Goal: Task Accomplishment & Management: Manage account settings

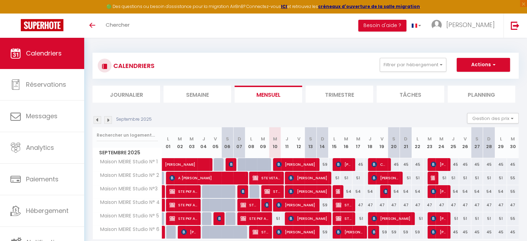
click at [98, 120] on img at bounding box center [97, 120] width 8 height 8
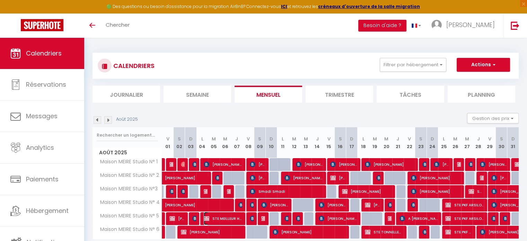
click at [222, 218] on span "STE MEILLEUR HABITAT DE [GEOGRAPHIC_DATA]" at bounding box center [223, 218] width 38 height 13
select select "OK"
select select "0"
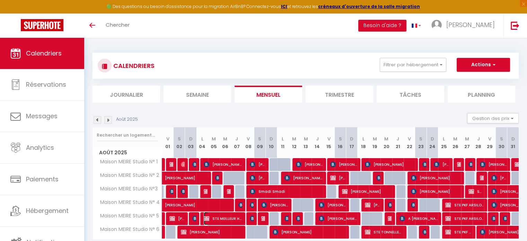
select select "1"
select select
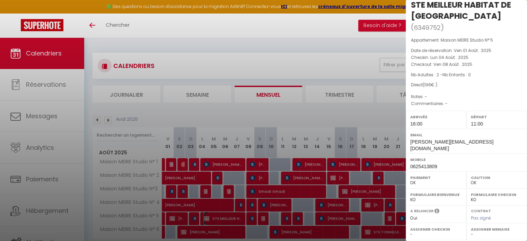
scroll to position [103, 0]
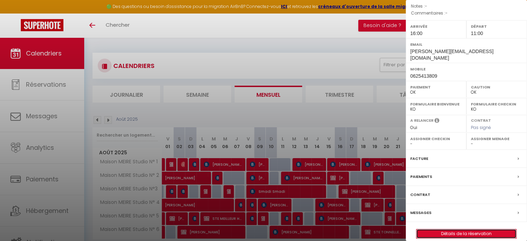
click at [447, 229] on link "Détails de la réservation" at bounding box center [466, 233] width 100 height 9
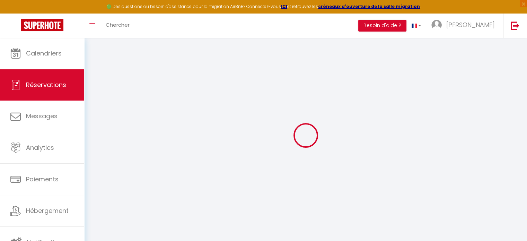
type input "STE"
type input "MEILLEUR HABITAT DE [GEOGRAPHIC_DATA]"
type input "[PERSON_NAME][EMAIL_ADDRESS][DOMAIN_NAME]"
type input "0625413809"
type input "02200"
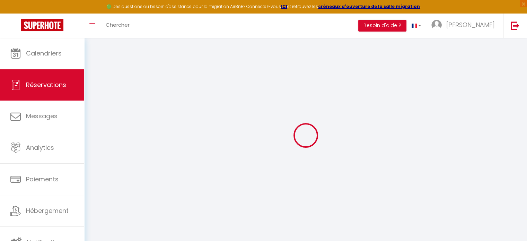
type input "[STREET_ADDRESS]"
type input "BILLY SUR AISNE"
select select "FR"
select select "35716"
select select "1"
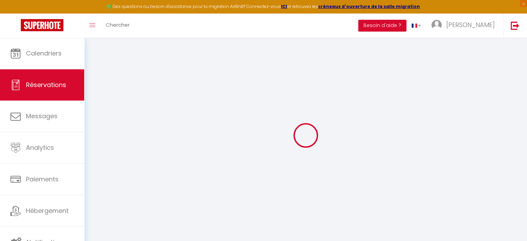
type input "Lun 04 Août 2025"
select select
type input "Ven 08 Août 2025"
select select
type input "2"
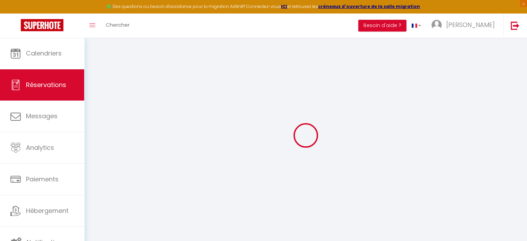
select select "12"
select select
type input "196"
checkbox input "false"
type input "0"
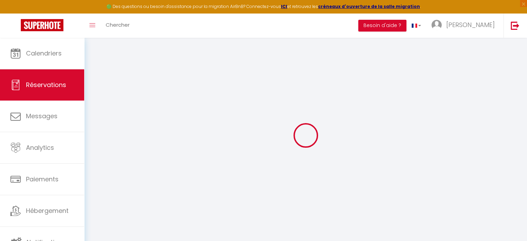
type input "0"
select select
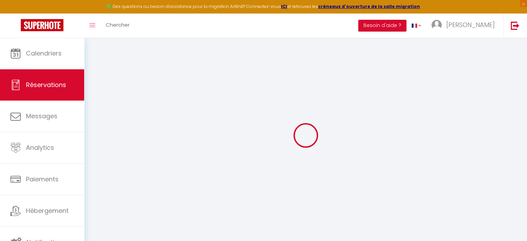
select select "15"
checkbox input "false"
select select
checkbox input "false"
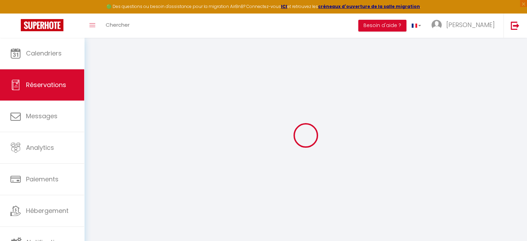
select select
checkbox input "false"
select select
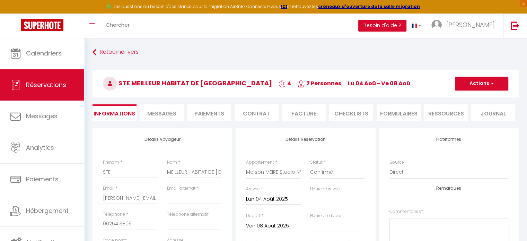
checkbox input "false"
select select "16:00"
select select "11:00"
click at [478, 81] on button "Actions" at bounding box center [481, 84] width 53 height 14
click at [464, 109] on link "Dupliquer" at bounding box center [474, 107] width 55 height 9
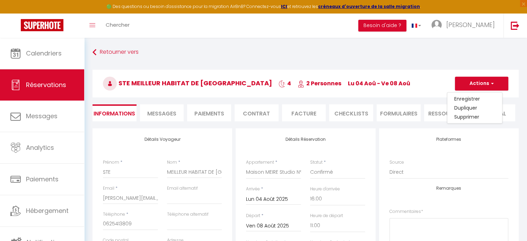
select select
checkbox input "false"
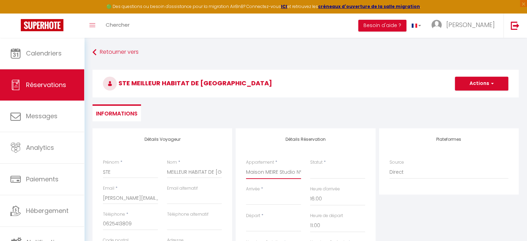
click at [291, 170] on select "Maison MEIRE Studio N° 1 [GEOGRAPHIC_DATA] N° 2 Maison MEIRE Studio N°3 [GEOGRA…" at bounding box center [273, 171] width 55 height 13
select select "36410"
click at [246, 165] on select "Maison MEIRE Studio N° 1 [GEOGRAPHIC_DATA] N° 2 Maison MEIRE Studio N°3 [GEOGRA…" at bounding box center [273, 171] width 55 height 13
select select
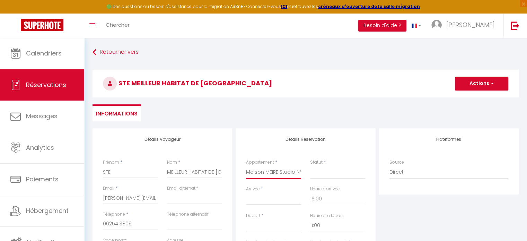
select select
type input "0"
select select
checkbox input "false"
select select
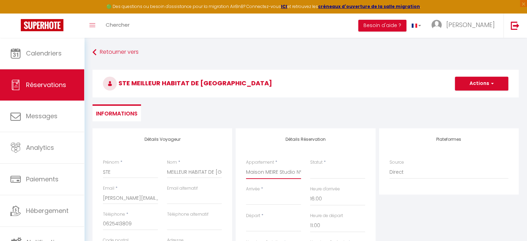
select select
checkbox input "false"
click at [259, 203] on input "Arrivée" at bounding box center [273, 199] width 55 height 9
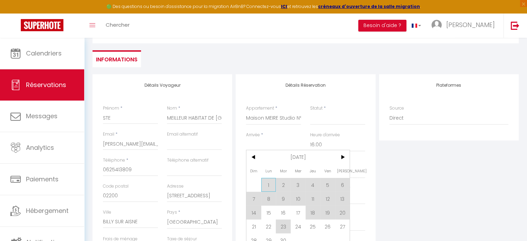
scroll to position [69, 0]
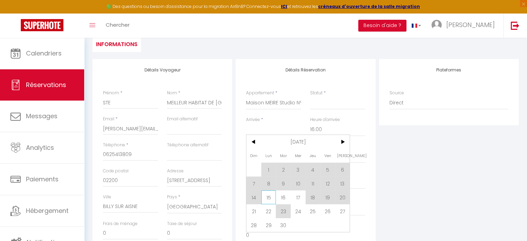
click at [267, 199] on span "15" at bounding box center [268, 197] width 15 height 14
select select
type input "Lun 15 Septembre 2025"
type input "[DATE]"
select select
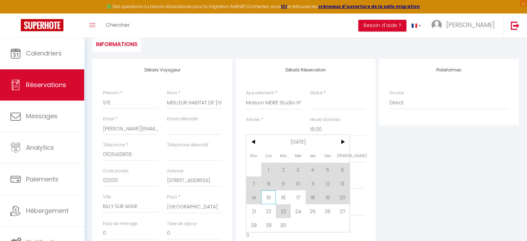
select select
checkbox input "false"
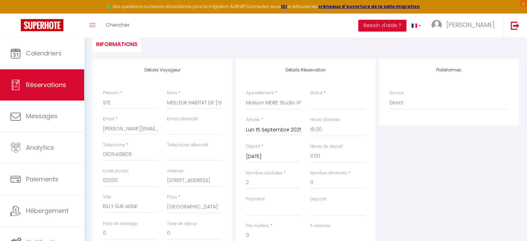
type input "40"
type input "2"
select select
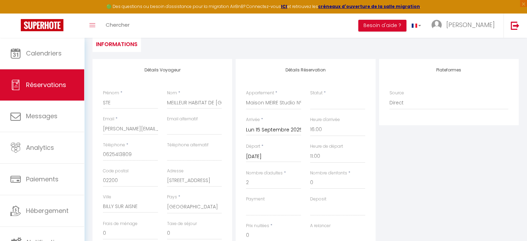
type input "51"
select select
checkbox input "false"
click at [270, 156] on input "[DATE]" at bounding box center [273, 156] width 55 height 9
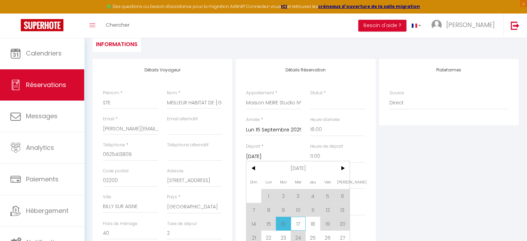
click at [299, 221] on span "17" at bounding box center [297, 223] width 15 height 14
select select
type input "Mer 17 Septembre 2025"
select select
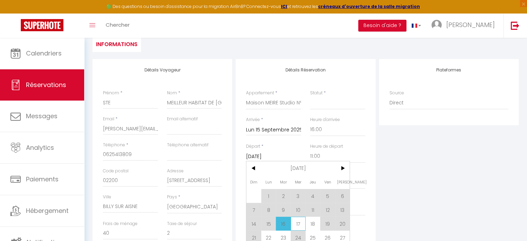
select select
checkbox input "false"
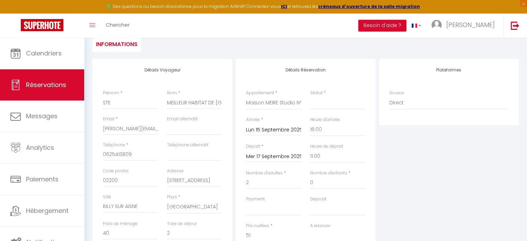
type input "4"
select select
type input "102"
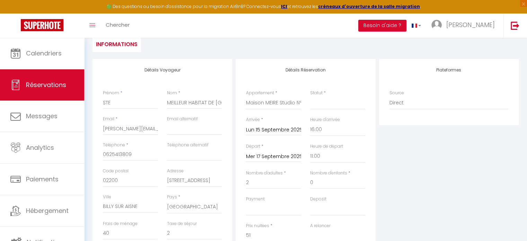
select select
checkbox input "false"
click at [259, 234] on input "102" at bounding box center [273, 235] width 55 height 12
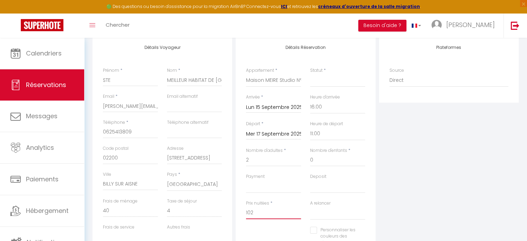
scroll to position [104, 0]
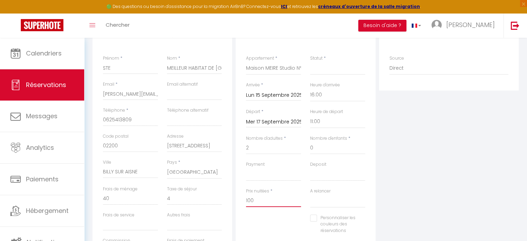
type input "100"
type input "0"
select select
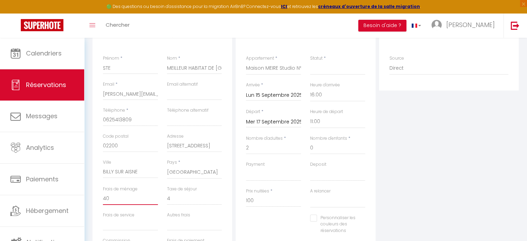
select select
checkbox input "false"
click at [113, 200] on input "0" at bounding box center [130, 198] width 55 height 12
click at [316, 175] on select "OK KO" at bounding box center [337, 174] width 55 height 13
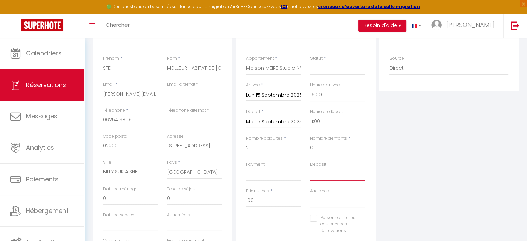
select select "15"
click at [310, 168] on select "OK KO" at bounding box center [337, 174] width 55 height 13
select select
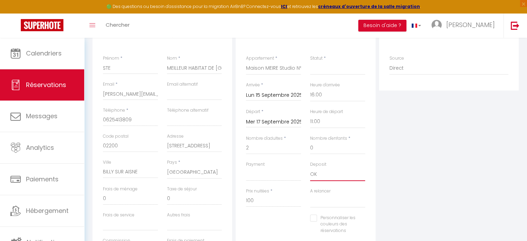
checkbox input "false"
click at [314, 71] on select "Confirmé Non Confirmé [PERSON_NAME] par le voyageur No Show Request" at bounding box center [337, 68] width 55 height 13
select select "1"
click at [310, 62] on select "Confirmé Non Confirmé [PERSON_NAME] par le voyageur No Show Request" at bounding box center [337, 68] width 55 height 13
select select
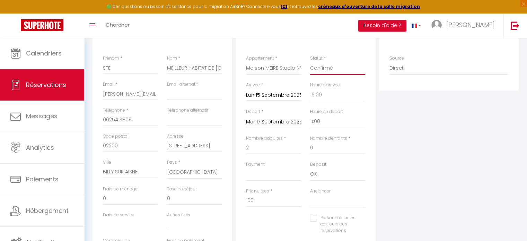
select select
checkbox input "false"
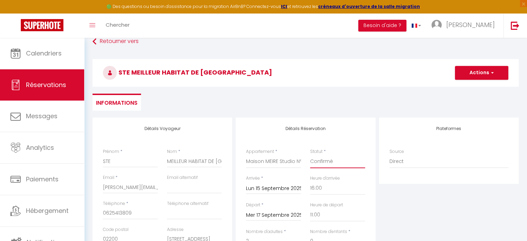
scroll to position [10, 0]
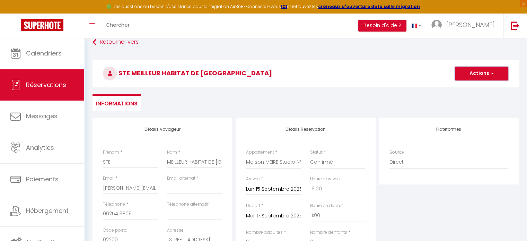
click at [476, 70] on button "Actions" at bounding box center [481, 73] width 53 height 14
click at [461, 87] on link "Enregistrer" at bounding box center [474, 88] width 55 height 9
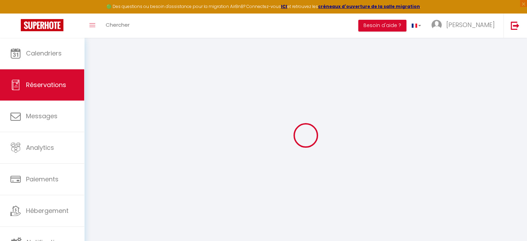
select select "not_cancelled"
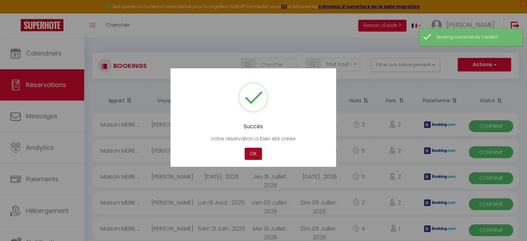
click at [252, 152] on button "OK" at bounding box center [252, 153] width 17 height 12
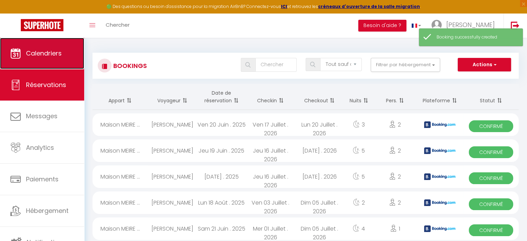
click at [50, 57] on span "Calendriers" at bounding box center [44, 53] width 36 height 9
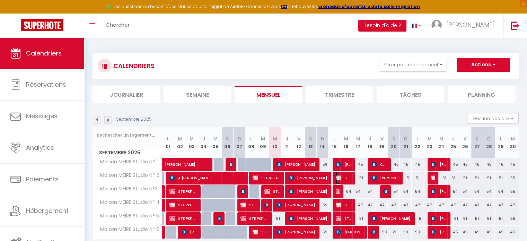
click at [343, 176] on span "STE MEILLEUR HABITAT DE [GEOGRAPHIC_DATA]" at bounding box center [343, 177] width 16 height 13
select select "OK"
select select "0"
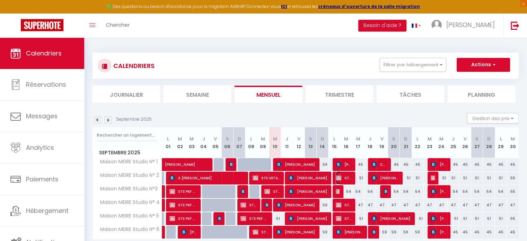
select select "1"
select select
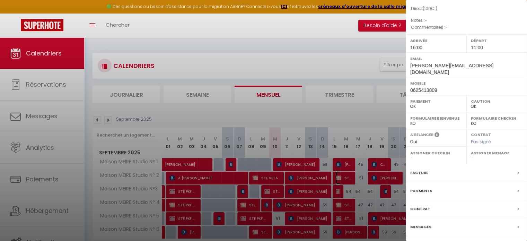
scroll to position [103, 0]
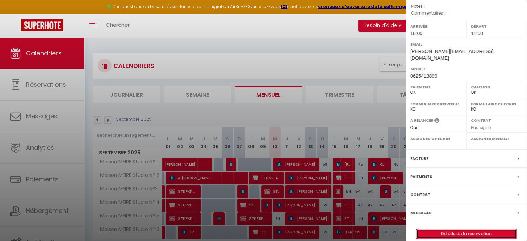
click at [452, 229] on link "Détails de la réservation" at bounding box center [466, 233] width 100 height 9
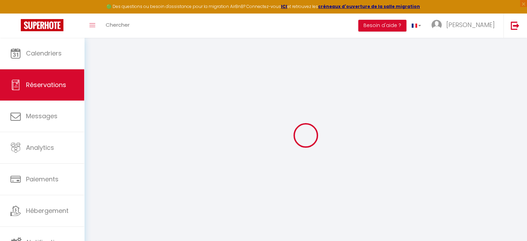
type input "STE"
type input "MEILLEUR HABITAT DE [GEOGRAPHIC_DATA]"
type input "[PERSON_NAME][EMAIL_ADDRESS][DOMAIN_NAME]"
type input "0625413809"
type input "02200"
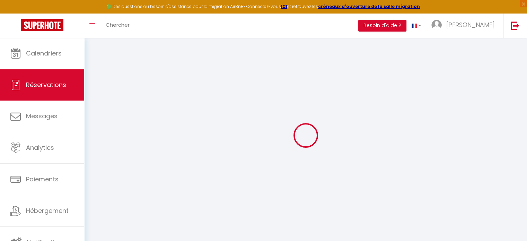
type input "[STREET_ADDRESS]"
type input "BILLY SUR AISNE"
select select "FR"
select select "36410"
select select "1"
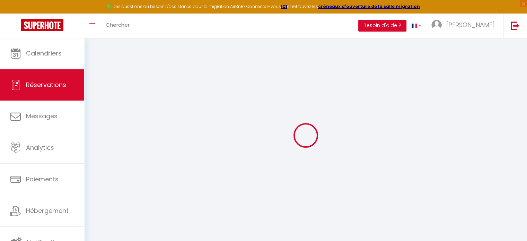
type input "Lun 15 Septembre 2025"
select select
type input "Mer 17 Septembre 2025"
select select
type input "2"
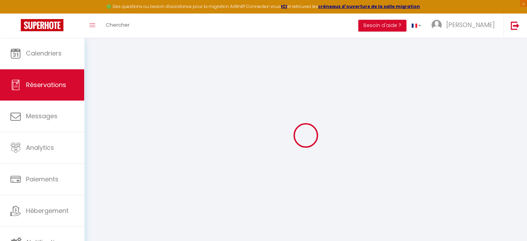
select select "12"
select select
type input "100"
checkbox input "false"
type input "0"
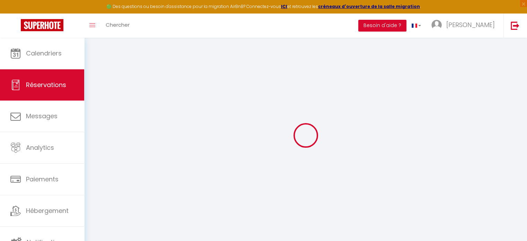
type input "0"
select select
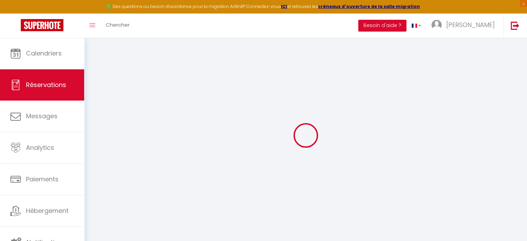
select select "15"
checkbox input "false"
select select
checkbox input "false"
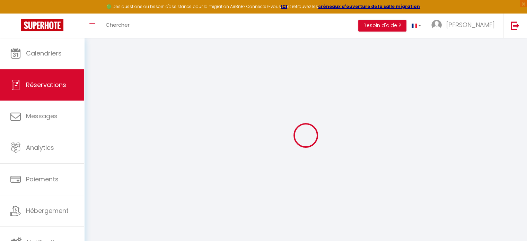
select select
checkbox input "false"
select select
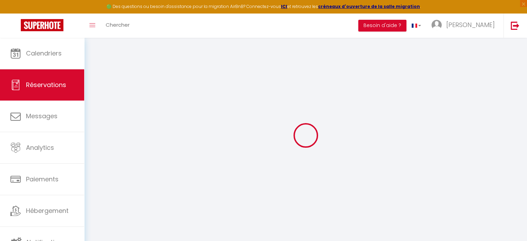
checkbox input "false"
select select
checkbox input "false"
select select "16:00"
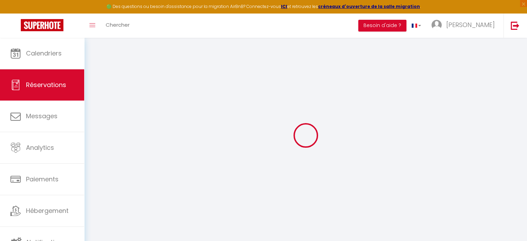
select select "11:00"
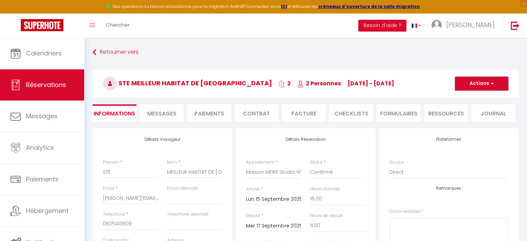
click at [479, 83] on button "Actions" at bounding box center [481, 84] width 53 height 14
drag, startPoint x: 471, startPoint y: 106, endPoint x: 275, endPoint y: 205, distance: 220.2
click at [471, 106] on link "Dupliquer" at bounding box center [474, 107] width 55 height 9
select select
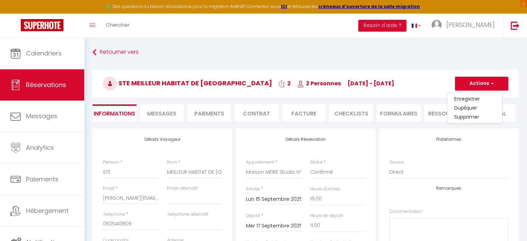
select select
checkbox input "false"
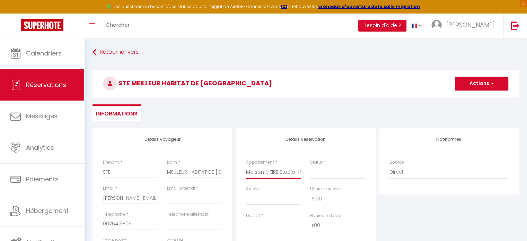
click at [273, 172] on select "Maison MEIRE Studio N° 1 [GEOGRAPHIC_DATA] N° 2 Maison MEIRE Studio N°3 [GEOGRA…" at bounding box center [273, 171] width 55 height 13
select select "35416"
click at [246, 165] on select "Maison MEIRE Studio N° 1 [GEOGRAPHIC_DATA] N° 2 Maison MEIRE Studio N°3 [GEOGRA…" at bounding box center [273, 171] width 55 height 13
select select
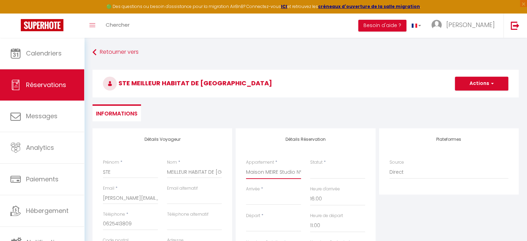
select select
type input "0"
select select
checkbox input "false"
select select
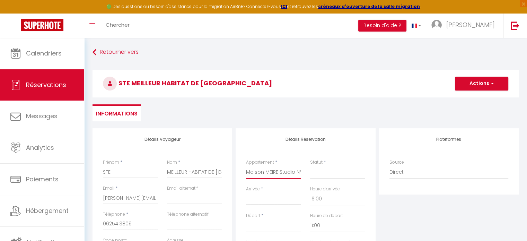
select select
checkbox input "false"
click at [256, 197] on input "Arrivée" at bounding box center [273, 199] width 55 height 9
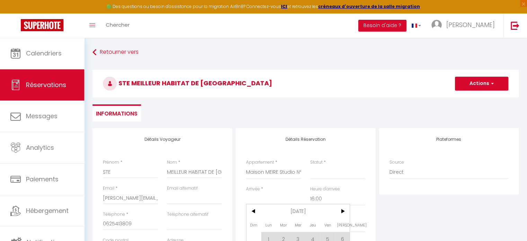
scroll to position [69, 0]
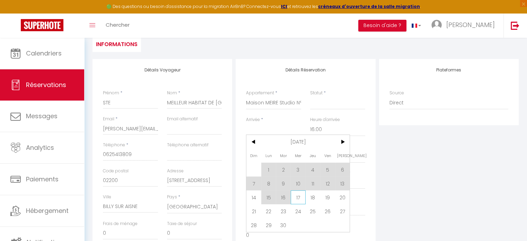
click at [298, 196] on span "17" at bounding box center [297, 197] width 15 height 14
select select
type input "Mer 17 Septembre 2025"
type input "Jeu 18 Septembre 2025"
select select
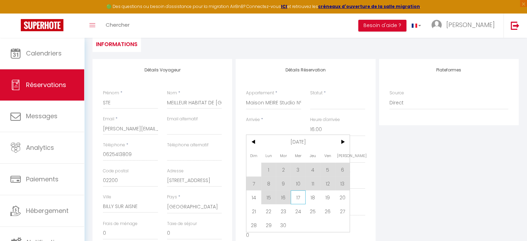
select select
checkbox input "false"
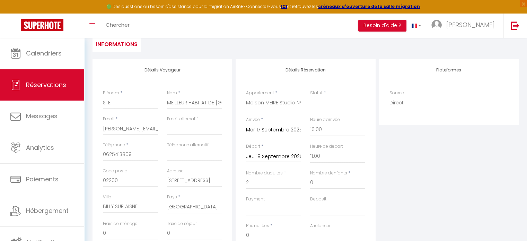
type input "40"
type input "2"
select select
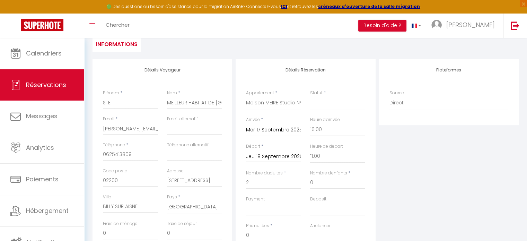
type input "47"
select select
checkbox input "false"
click at [266, 156] on input "Jeu 18 Septembre 2025" at bounding box center [273, 156] width 55 height 9
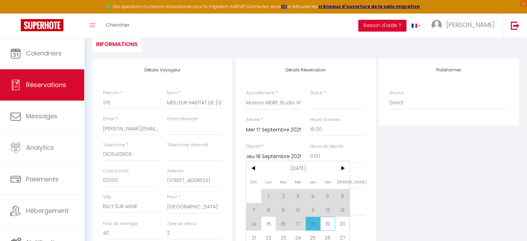
click at [329, 224] on span "19" at bounding box center [327, 223] width 15 height 14
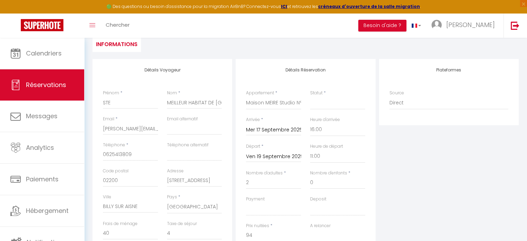
scroll to position [104, 0]
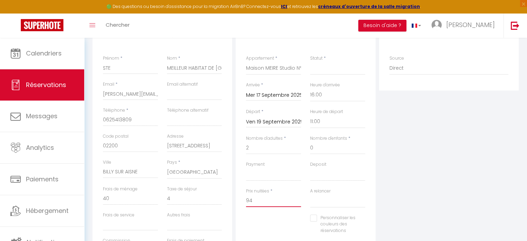
click at [252, 202] on input "94" at bounding box center [273, 200] width 55 height 12
click at [113, 192] on input "0" at bounding box center [130, 198] width 55 height 12
click at [318, 178] on select "OK KO" at bounding box center [337, 174] width 55 height 13
click at [310, 168] on select "OK KO" at bounding box center [337, 174] width 55 height 13
click at [319, 69] on select "Confirmé Non Confirmé [PERSON_NAME] par le voyageur No Show Request" at bounding box center [337, 68] width 55 height 13
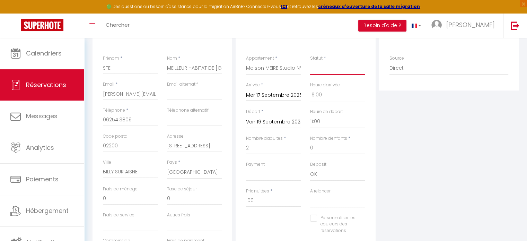
click at [310, 62] on select "Confirmé Non Confirmé [PERSON_NAME] par le voyageur No Show Request" at bounding box center [337, 68] width 55 height 13
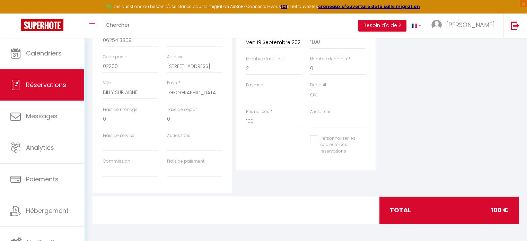
scroll to position [0, 0]
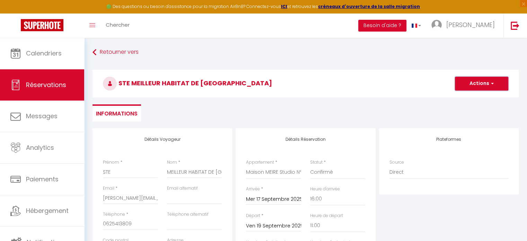
click at [473, 83] on button "Actions" at bounding box center [481, 84] width 53 height 14
click at [464, 99] on link "Enregistrer" at bounding box center [474, 98] width 55 height 9
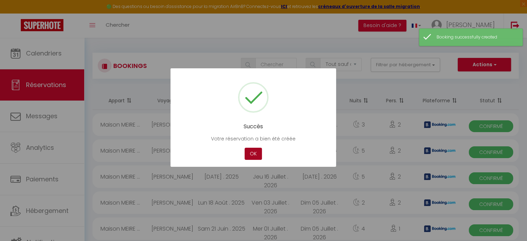
click at [258, 151] on button "OK" at bounding box center [252, 153] width 17 height 12
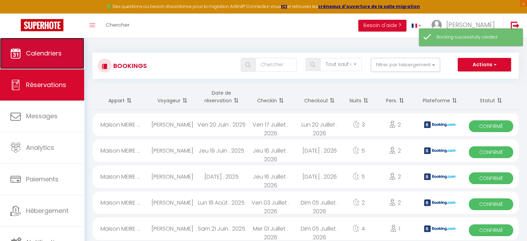
click at [54, 50] on span "Calendriers" at bounding box center [44, 53] width 36 height 9
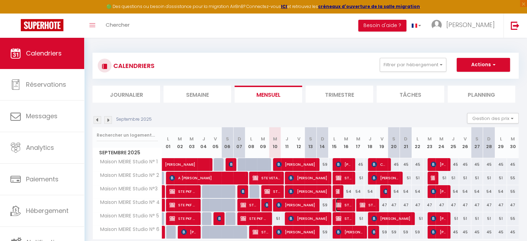
click at [350, 205] on span "STE PKF ARSILON" at bounding box center [343, 204] width 16 height 13
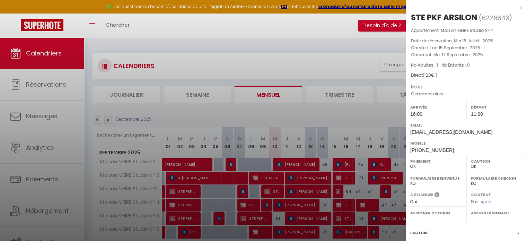
click at [350, 205] on div at bounding box center [263, 120] width 527 height 241
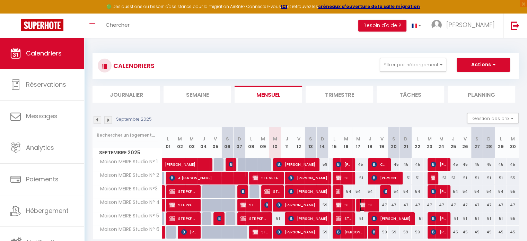
click at [367, 205] on span "STE MEILLEUR HABITAT DE [GEOGRAPHIC_DATA]" at bounding box center [367, 204] width 16 height 13
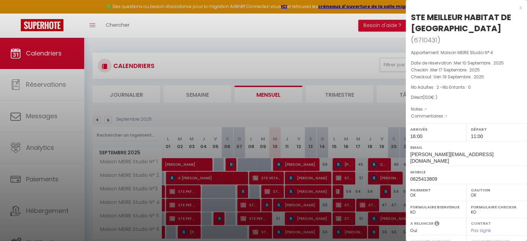
click at [367, 205] on div at bounding box center [263, 120] width 527 height 241
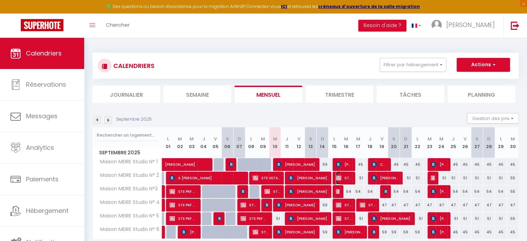
click at [348, 177] on span "STE MEILLEUR HABITAT DE [GEOGRAPHIC_DATA]" at bounding box center [343, 177] width 16 height 13
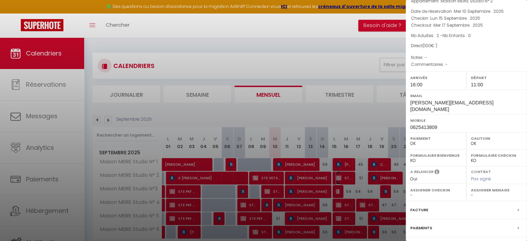
scroll to position [103, 0]
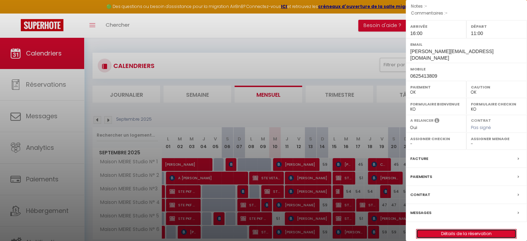
click at [456, 229] on link "Détails de la réservation" at bounding box center [466, 233] width 100 height 9
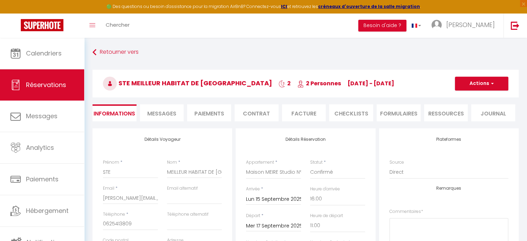
click at [158, 113] on span "Messages" at bounding box center [161, 113] width 29 height 8
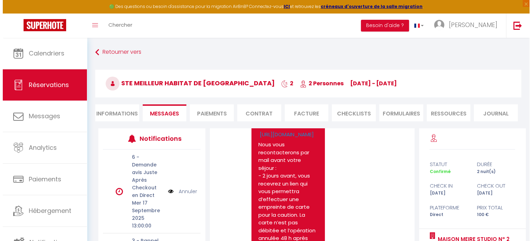
scroll to position [415, 0]
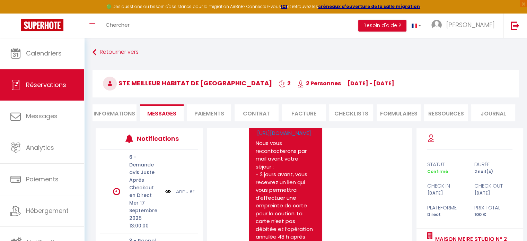
click at [304, 114] on li "Facture" at bounding box center [304, 112] width 44 height 17
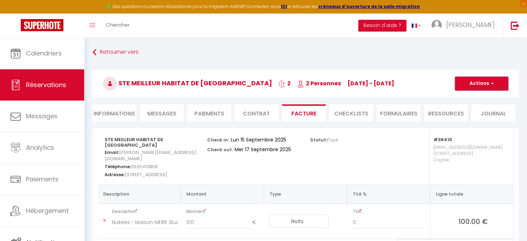
click at [475, 81] on button "Actions" at bounding box center [481, 84] width 53 height 14
click at [466, 116] on link "Envoyer la facture" at bounding box center [476, 116] width 58 height 9
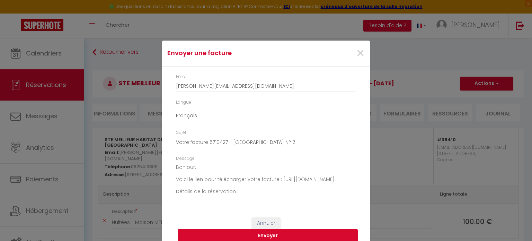
click at [262, 235] on button "Envoyer" at bounding box center [268, 235] width 180 height 13
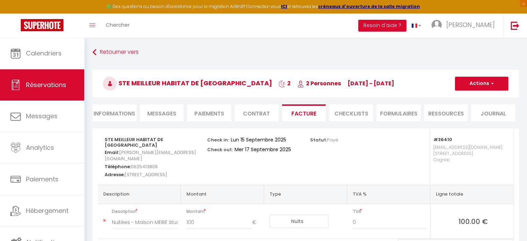
click at [206, 113] on li "Paiements" at bounding box center [209, 112] width 44 height 17
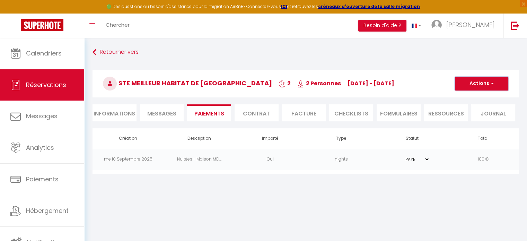
click at [475, 83] on button "Actions" at bounding box center [481, 84] width 53 height 14
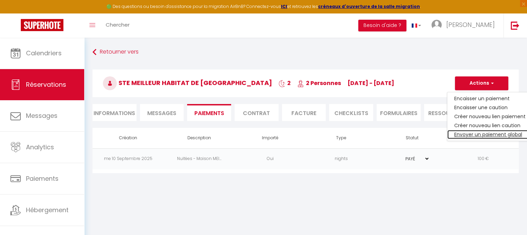
click at [468, 134] on link "Envoyer un paiement global" at bounding box center [489, 134] width 85 height 9
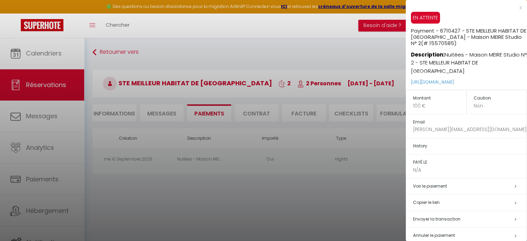
click at [433, 216] on span "Envoyer la transaction" at bounding box center [436, 219] width 47 height 6
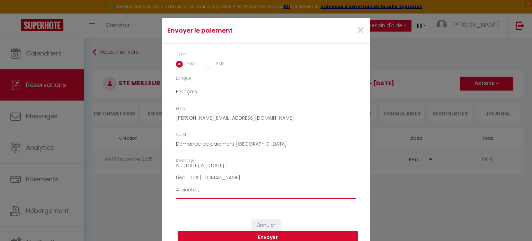
scroll to position [20, 0]
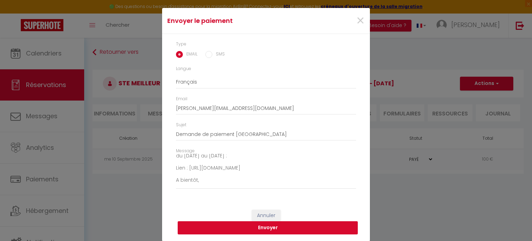
click at [260, 226] on button "Envoyer" at bounding box center [268, 227] width 180 height 13
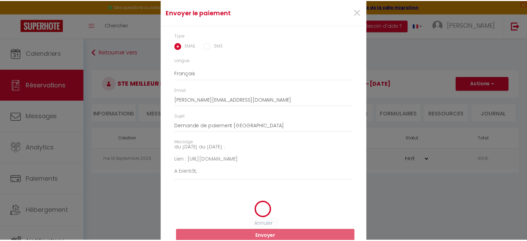
scroll to position [11, 0]
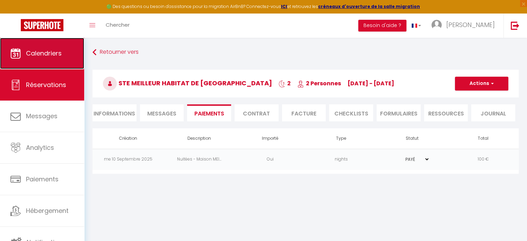
click at [44, 54] on span "Calendriers" at bounding box center [44, 53] width 36 height 9
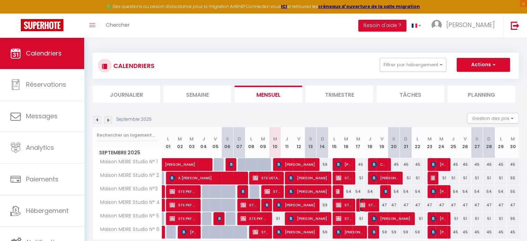
click at [368, 203] on span "STE MEILLEUR HABITAT DE [GEOGRAPHIC_DATA]" at bounding box center [367, 204] width 16 height 13
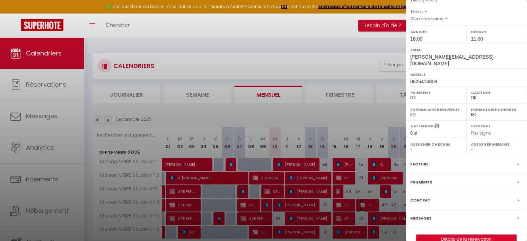
scroll to position [103, 0]
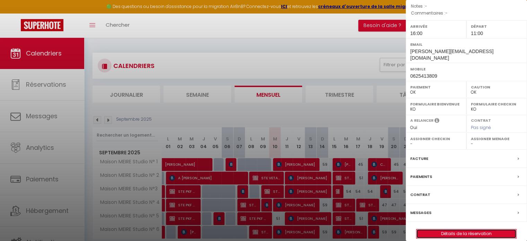
click at [453, 229] on link "Détails de la réservation" at bounding box center [466, 233] width 100 height 9
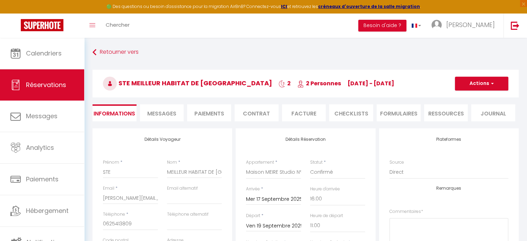
click at [302, 115] on li "Facture" at bounding box center [304, 112] width 44 height 17
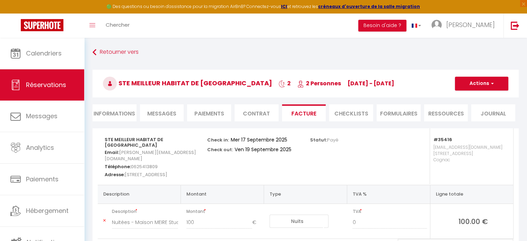
click at [109, 115] on li "Informations" at bounding box center [114, 112] width 44 height 17
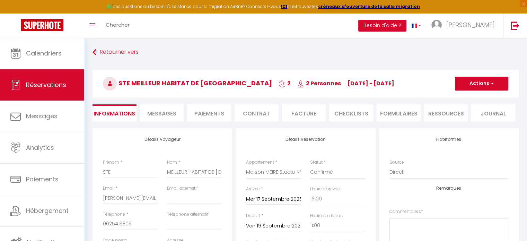
click at [302, 115] on li "Facture" at bounding box center [304, 112] width 44 height 17
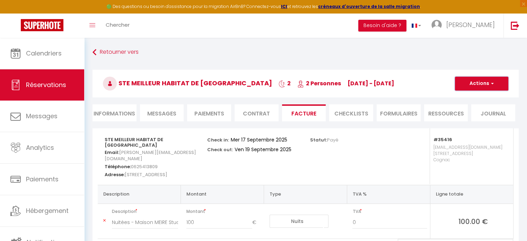
click at [478, 84] on button "Actions" at bounding box center [481, 84] width 53 height 14
click at [470, 115] on link "Envoyer la facture" at bounding box center [476, 116] width 58 height 9
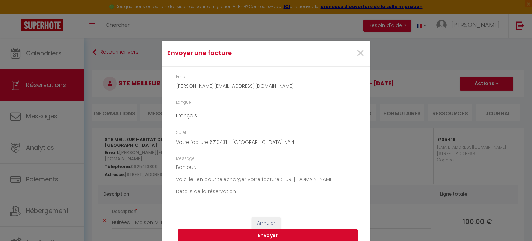
click at [262, 234] on button "Envoyer" at bounding box center [268, 235] width 180 height 13
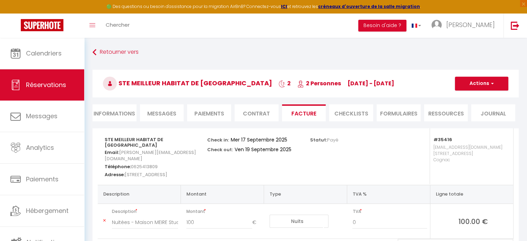
click at [207, 112] on li "Paiements" at bounding box center [209, 112] width 44 height 17
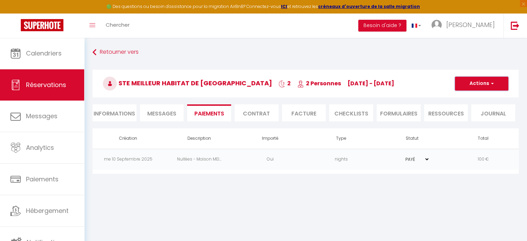
click at [473, 83] on button "Actions" at bounding box center [481, 84] width 53 height 14
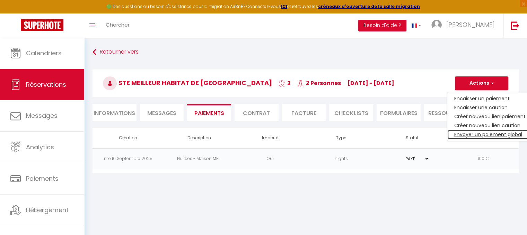
click at [468, 133] on link "Envoyer un paiement global" at bounding box center [489, 134] width 85 height 9
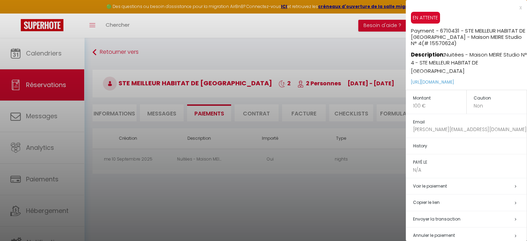
click at [443, 216] on span "Envoyer la transaction" at bounding box center [436, 219] width 47 height 6
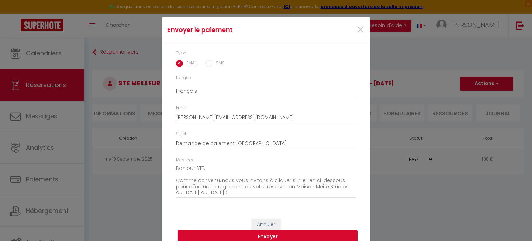
scroll to position [20, 0]
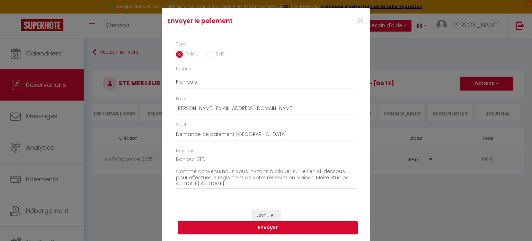
click at [264, 228] on button "Envoyer" at bounding box center [268, 227] width 180 height 13
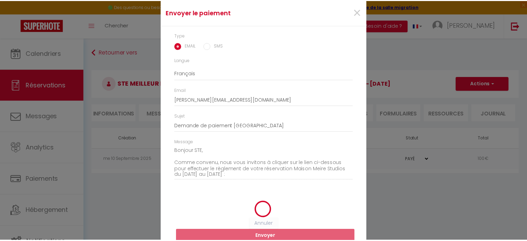
scroll to position [11, 0]
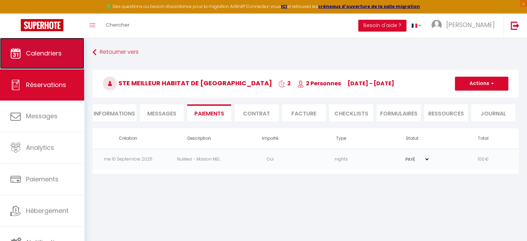
click at [46, 55] on span "Calendriers" at bounding box center [44, 53] width 36 height 9
